Goal: Information Seeking & Learning: Learn about a topic

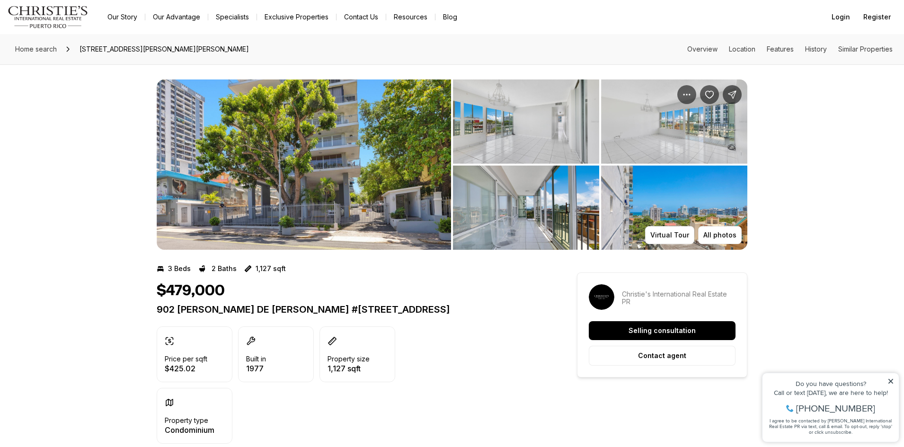
click at [556, 198] on img "View image gallery" at bounding box center [526, 208] width 146 height 84
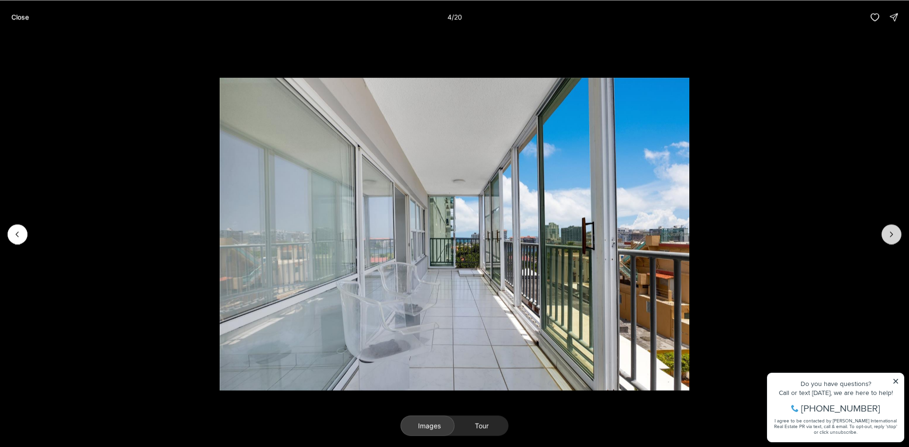
click at [892, 237] on icon "Next slide" at bounding box center [891, 234] width 9 height 9
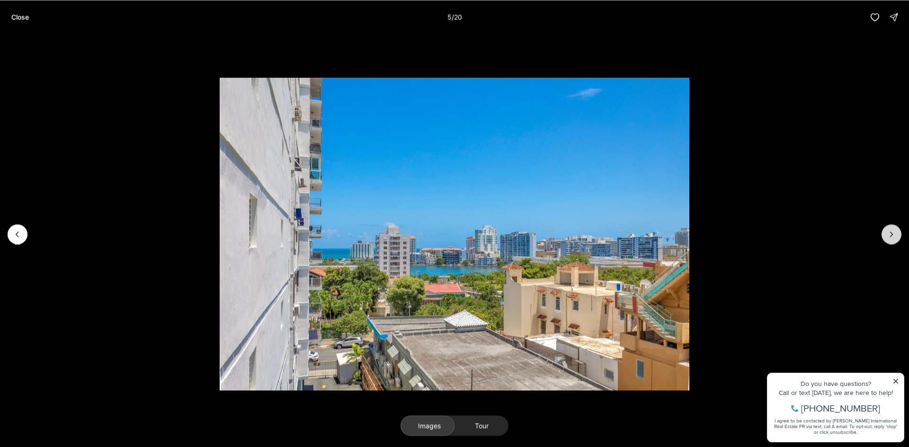
click at [891, 237] on icon "Next slide" at bounding box center [891, 234] width 9 height 9
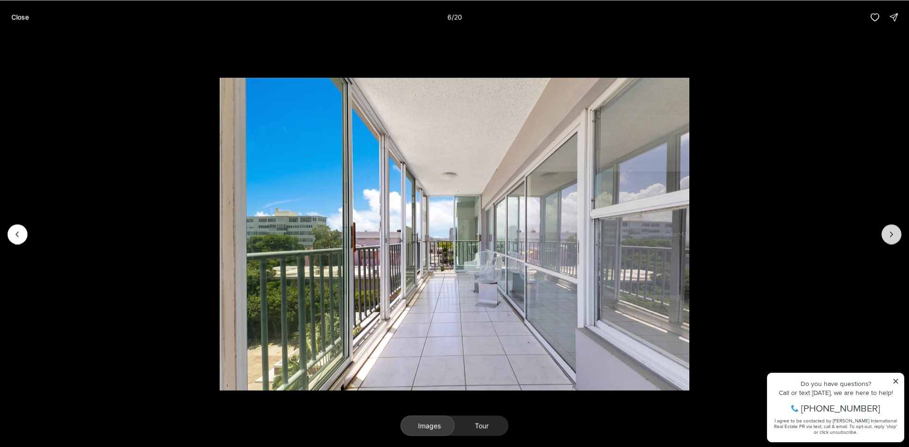
click at [891, 237] on icon "Next slide" at bounding box center [891, 234] width 9 height 9
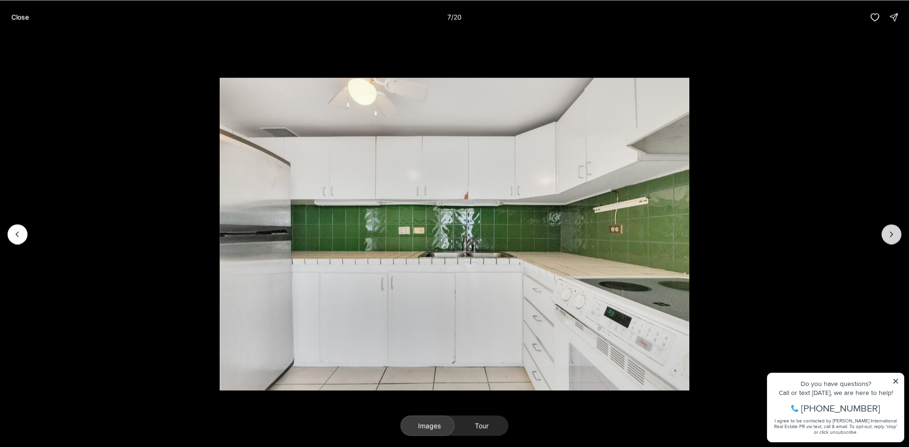
click at [891, 237] on icon "Next slide" at bounding box center [891, 234] width 9 height 9
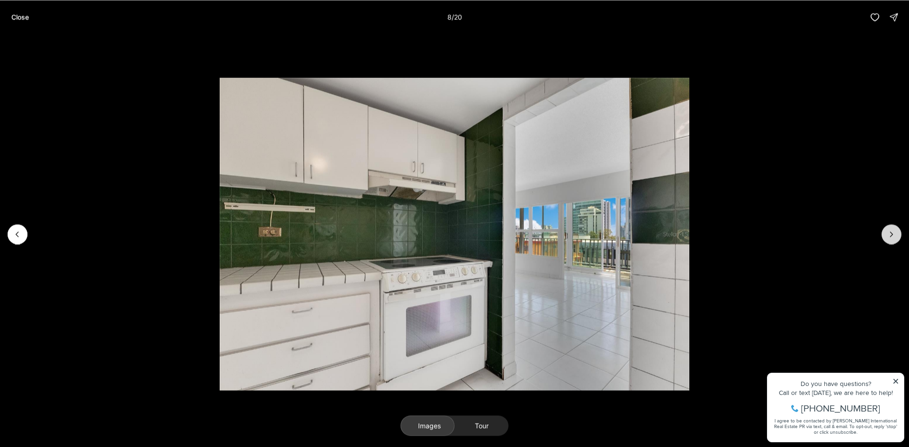
click at [891, 237] on icon "Next slide" at bounding box center [891, 234] width 9 height 9
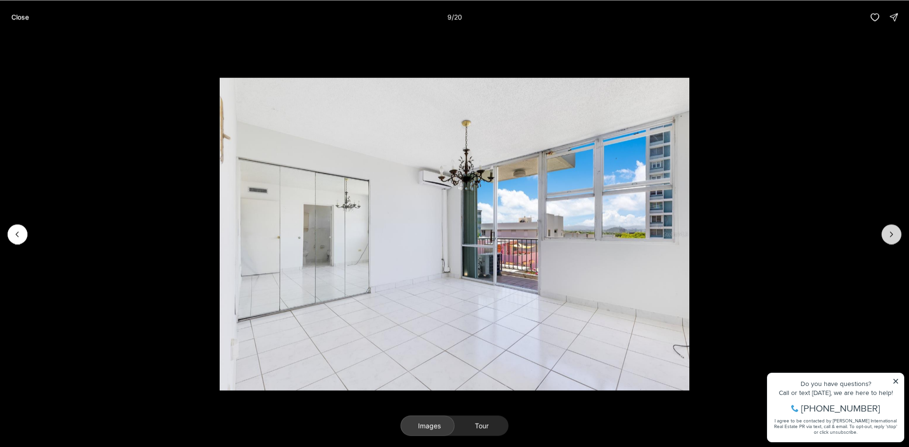
click at [891, 237] on icon "Next slide" at bounding box center [891, 234] width 9 height 9
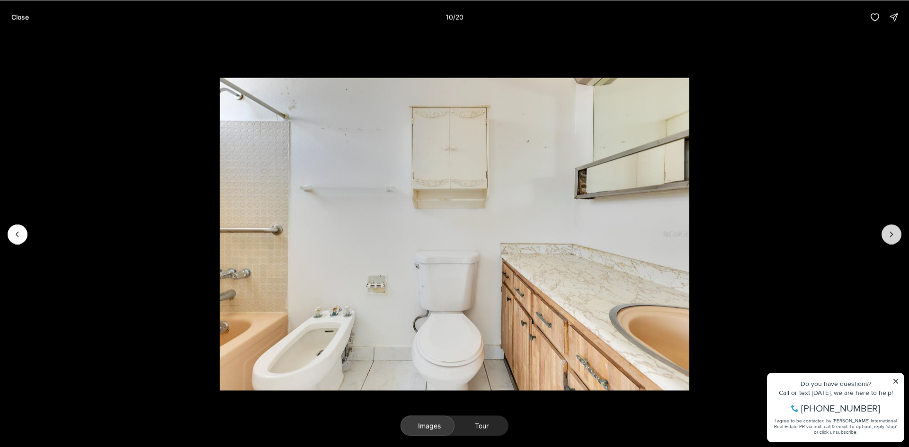
click at [891, 237] on icon "Next slide" at bounding box center [891, 234] width 9 height 9
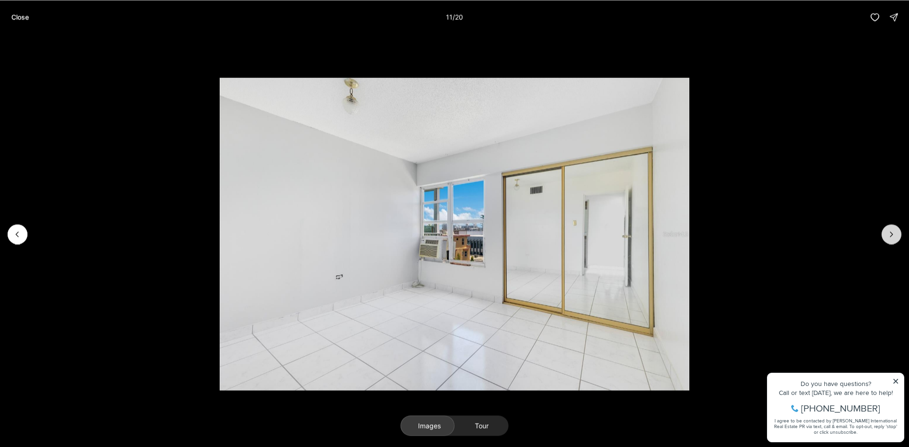
click at [891, 237] on icon "Next slide" at bounding box center [891, 234] width 9 height 9
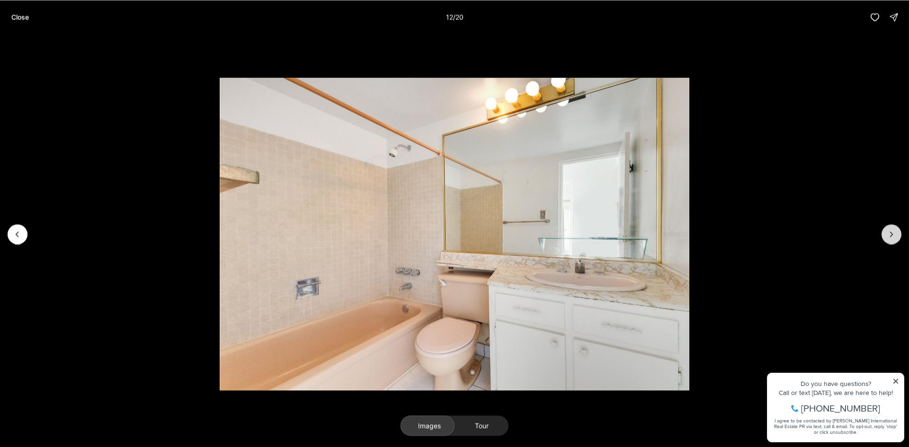
click at [891, 237] on icon "Next slide" at bounding box center [891, 234] width 9 height 9
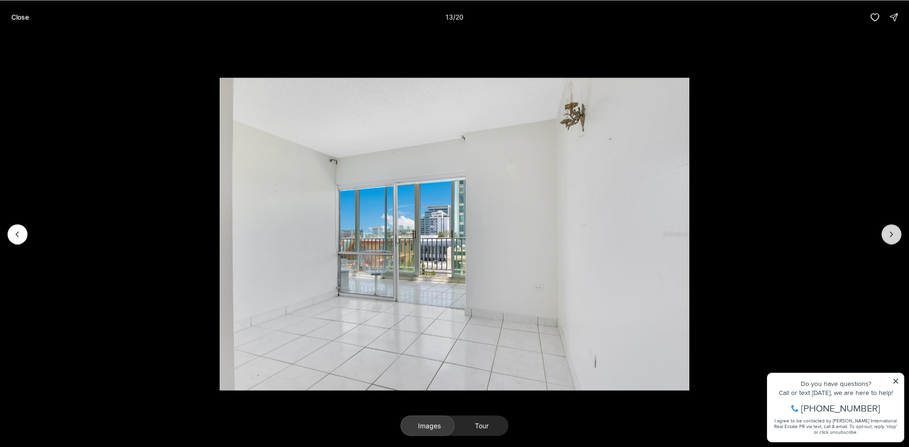
click at [890, 237] on icon "Next slide" at bounding box center [891, 234] width 9 height 9
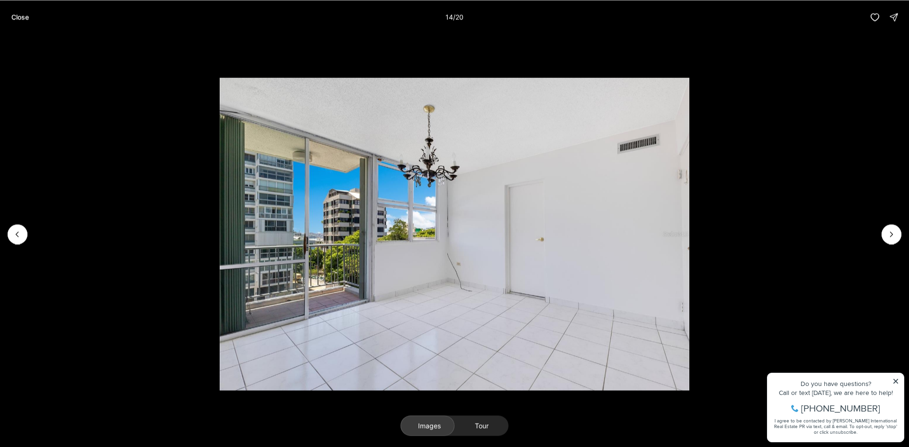
click at [407, 169] on img "14 of 20" at bounding box center [455, 234] width 470 height 313
